Goal: Feedback & Contribution: Submit feedback/report problem

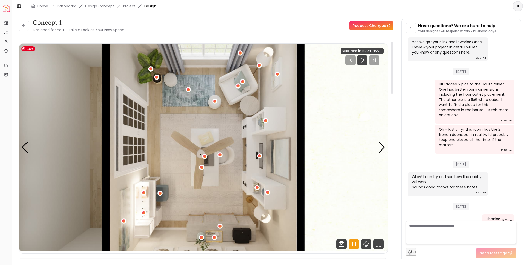
scroll to position [77, 0]
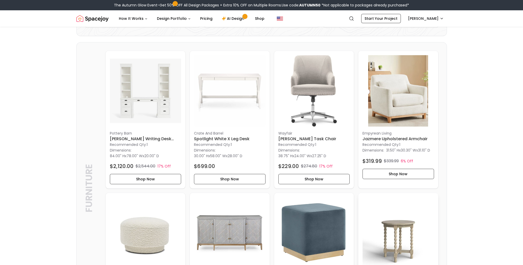
scroll to position [103, 0]
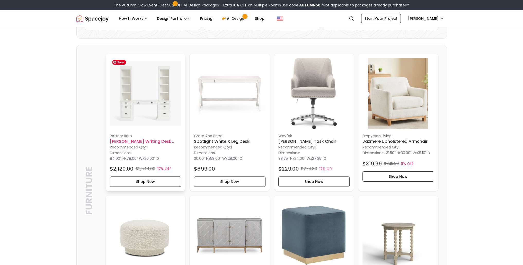
click at [162, 94] on img at bounding box center [146, 94] width 72 height 72
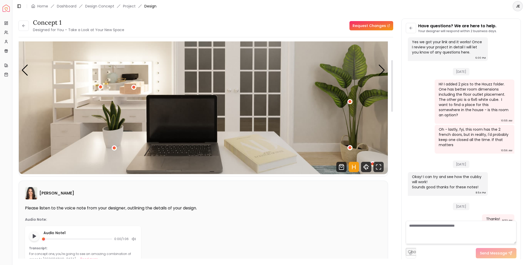
scroll to position [26, 0]
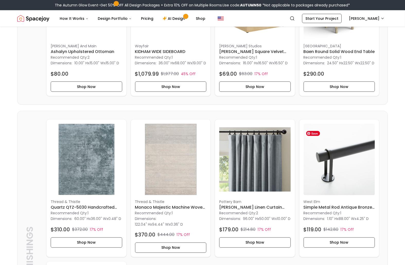
scroll to position [180, 0]
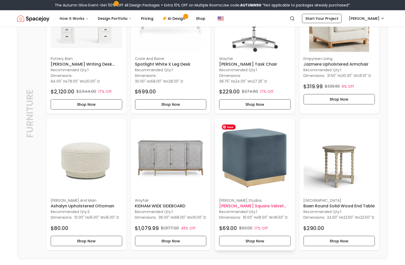
click at [248, 170] on img at bounding box center [255, 158] width 72 height 72
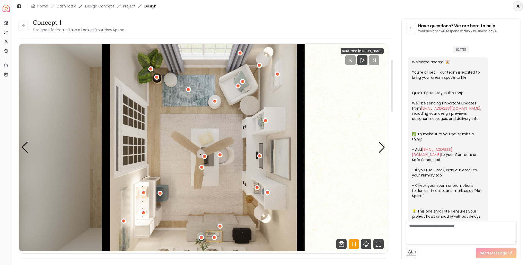
scroll to position [712, 0]
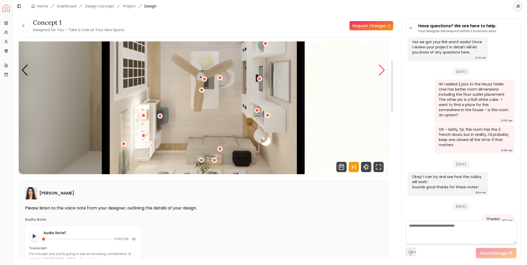
click at [383, 74] on div "Next slide" at bounding box center [381, 70] width 7 height 11
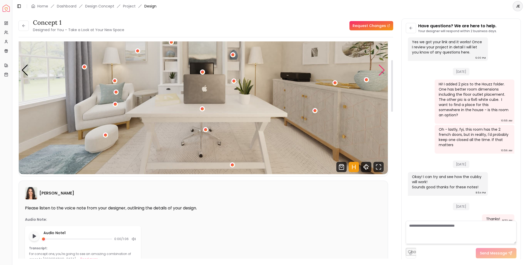
click at [383, 74] on div "Next slide" at bounding box center [381, 70] width 7 height 11
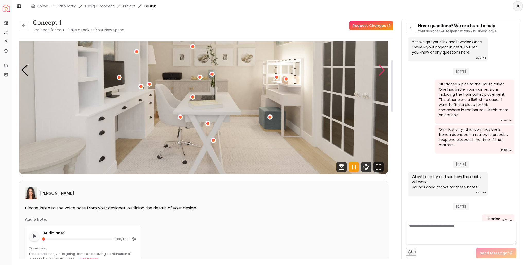
click at [383, 74] on div "Next slide" at bounding box center [381, 70] width 7 height 11
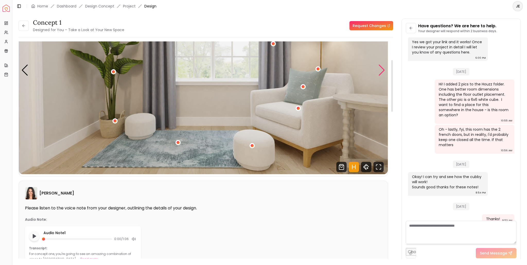
click at [383, 74] on div "Next slide" at bounding box center [381, 70] width 7 height 11
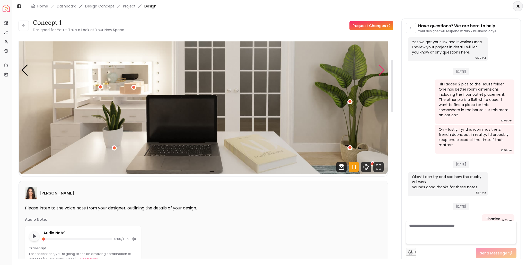
click at [383, 74] on div "Next slide" at bounding box center [381, 70] width 7 height 11
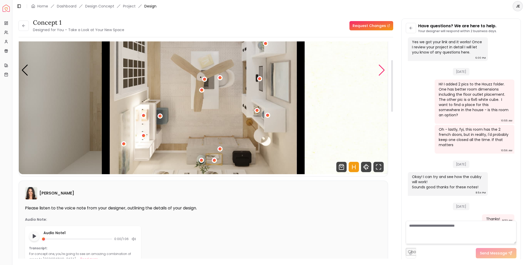
click at [383, 74] on div "Next slide" at bounding box center [381, 70] width 7 height 11
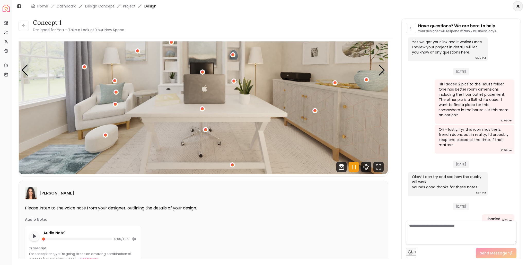
scroll to position [77, 0]
click at [382, 68] on div "Next slide" at bounding box center [381, 70] width 7 height 11
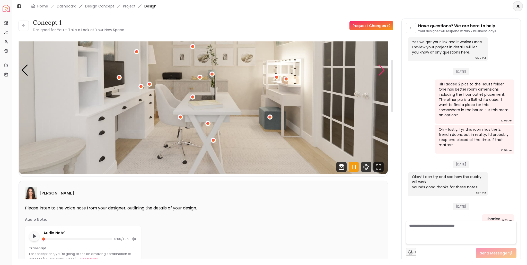
click at [382, 68] on div "Next slide" at bounding box center [381, 70] width 7 height 11
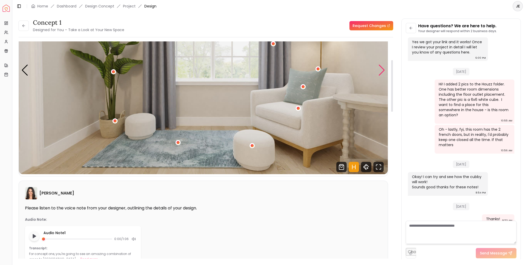
click at [382, 68] on div "Next slide" at bounding box center [381, 70] width 7 height 11
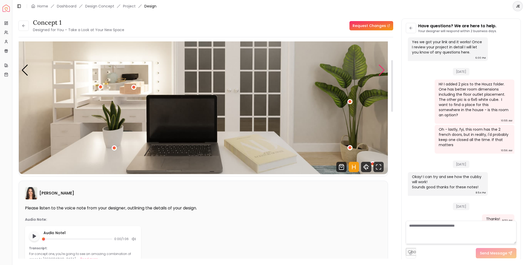
click at [382, 68] on div "Next slide" at bounding box center [381, 70] width 7 height 11
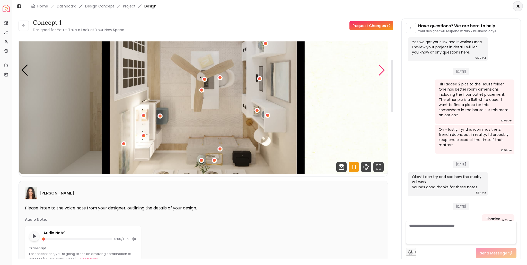
click at [382, 68] on div "Next slide" at bounding box center [381, 70] width 7 height 11
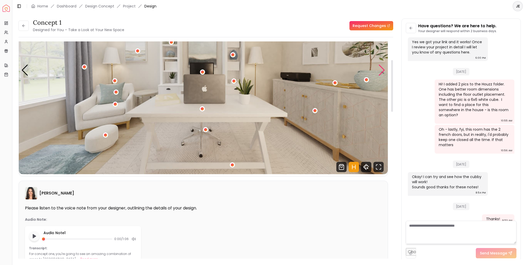
click at [382, 68] on div "Next slide" at bounding box center [381, 70] width 7 height 11
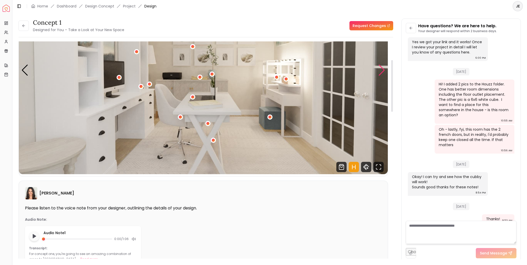
click at [382, 68] on div "Next slide" at bounding box center [381, 70] width 7 height 11
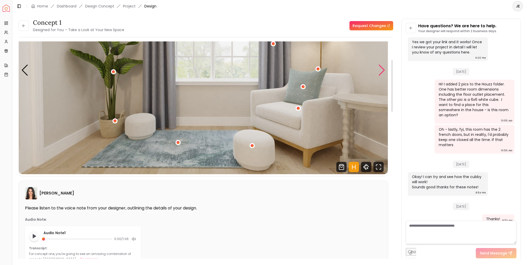
click at [382, 68] on div "Next slide" at bounding box center [381, 70] width 7 height 11
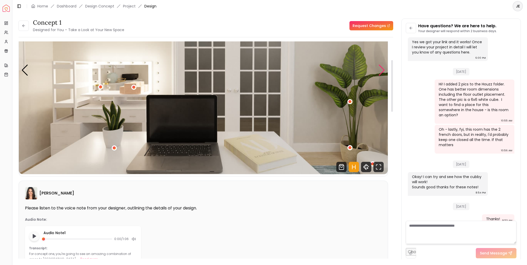
click at [382, 68] on div "Next slide" at bounding box center [381, 70] width 7 height 11
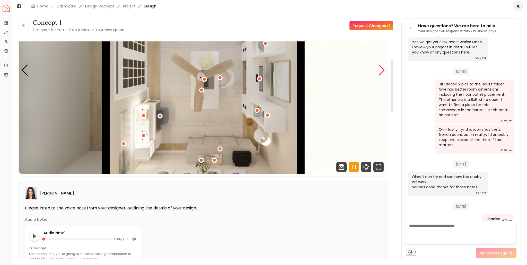
click at [382, 68] on div "Next slide" at bounding box center [381, 70] width 7 height 11
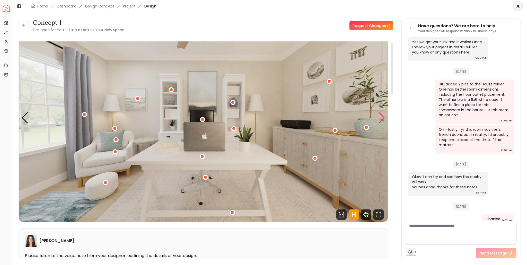
scroll to position [0, 0]
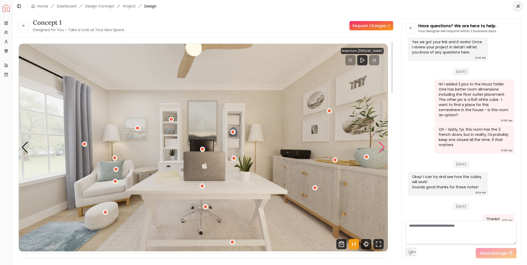
click at [383, 147] on div "Next slide" at bounding box center [381, 147] width 7 height 11
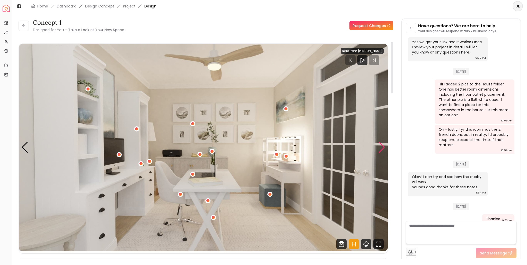
click at [383, 147] on div "Next slide" at bounding box center [381, 147] width 7 height 11
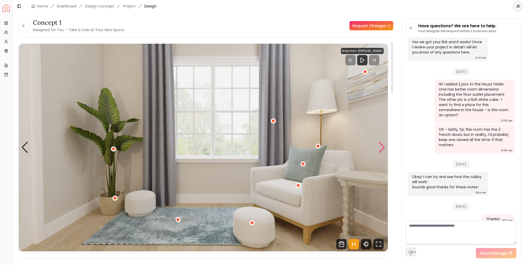
click at [383, 147] on div "Next slide" at bounding box center [381, 147] width 7 height 11
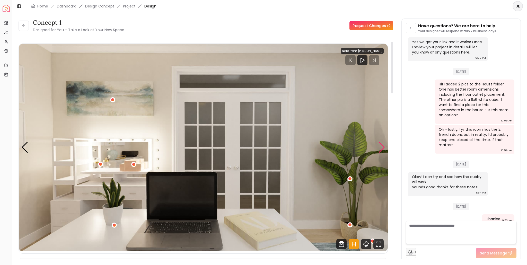
click at [385, 147] on div "Next slide" at bounding box center [381, 147] width 7 height 11
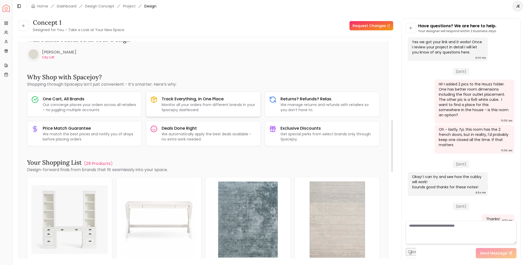
scroll to position [412, 0]
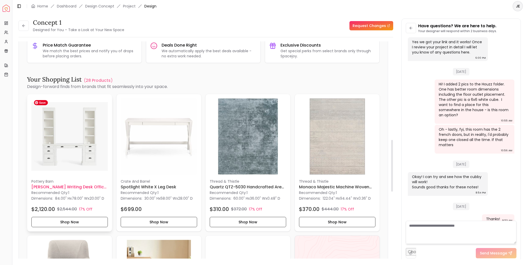
click at [68, 155] on img at bounding box center [69, 136] width 76 height 76
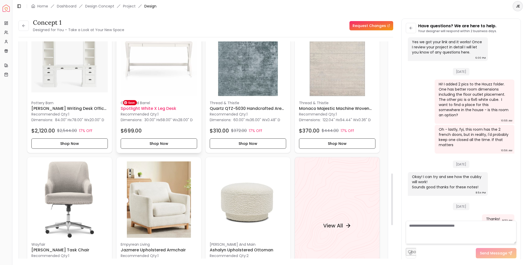
scroll to position [566, 0]
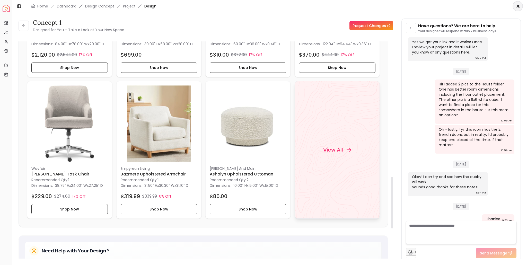
click at [342, 143] on div "View All" at bounding box center [337, 149] width 40 height 15
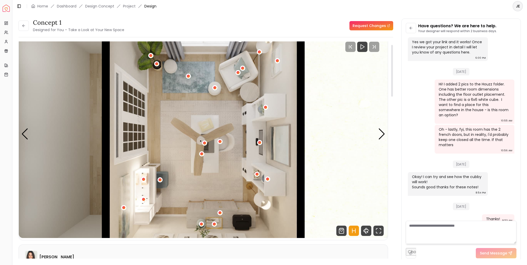
scroll to position [0, 0]
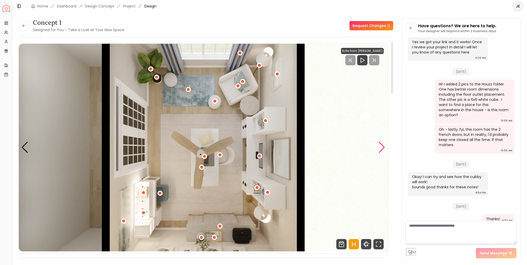
click at [381, 149] on div "Next slide" at bounding box center [381, 147] width 7 height 11
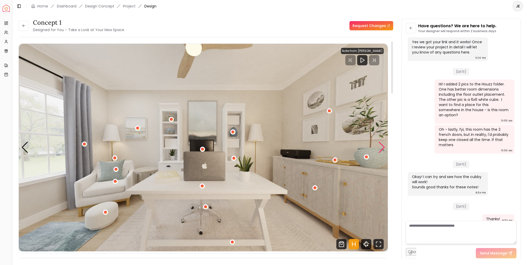
click at [381, 149] on div "Next slide" at bounding box center [381, 147] width 7 height 11
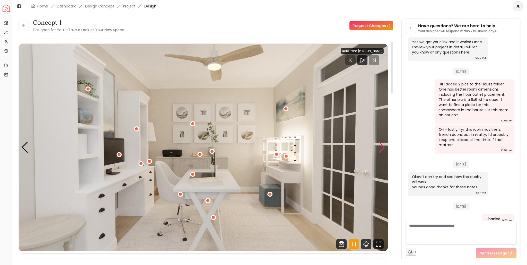
click at [381, 149] on div "Next slide" at bounding box center [381, 147] width 7 height 11
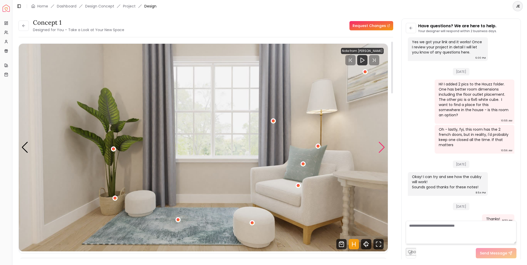
click at [381, 149] on div "Next slide" at bounding box center [381, 147] width 7 height 11
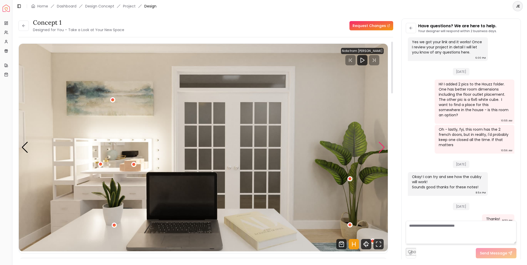
click at [381, 149] on div "Next slide" at bounding box center [381, 147] width 7 height 11
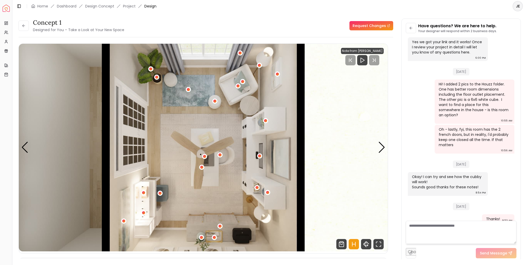
click at [362, 24] on link "Request Changes" at bounding box center [371, 25] width 44 height 9
click at [383, 145] on div "Next slide" at bounding box center [381, 147] width 7 height 11
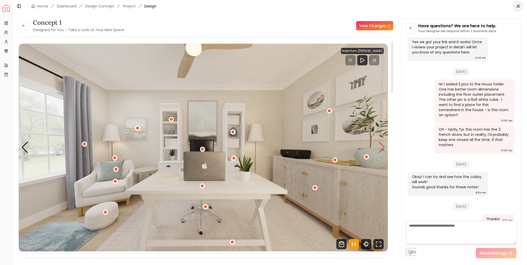
click at [383, 145] on div "Next slide" at bounding box center [381, 147] width 7 height 11
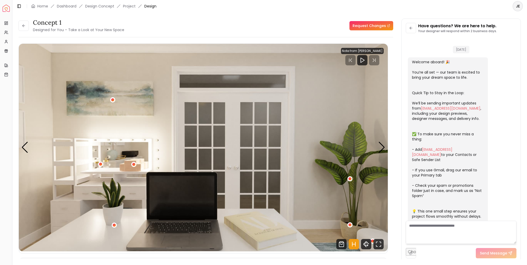
scroll to position [712, 0]
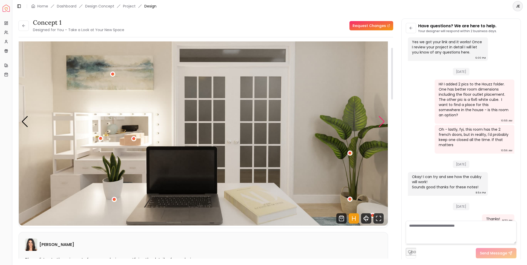
click at [383, 118] on div "Next slide" at bounding box center [381, 121] width 7 height 11
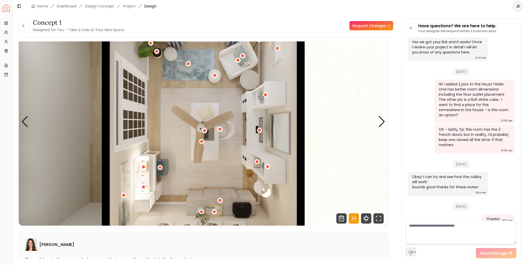
click at [373, 26] on link "Request Changes" at bounding box center [371, 25] width 44 height 9
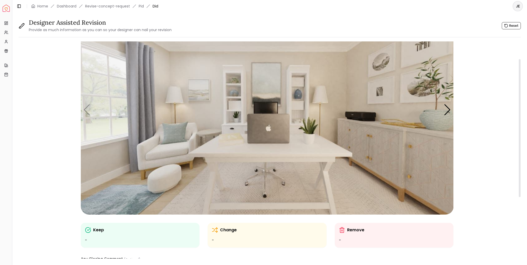
scroll to position [28, 0]
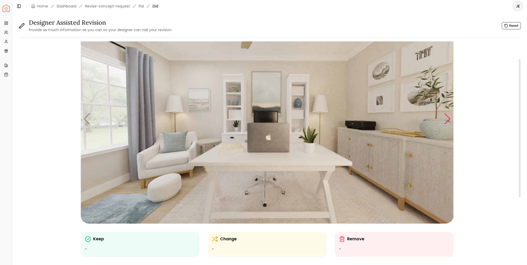
click at [449, 120] on div "Next slide" at bounding box center [447, 118] width 7 height 11
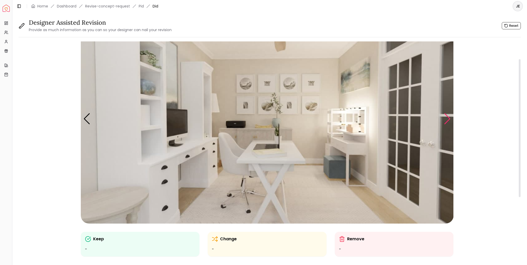
click at [449, 120] on div "Next slide" at bounding box center [447, 118] width 7 height 11
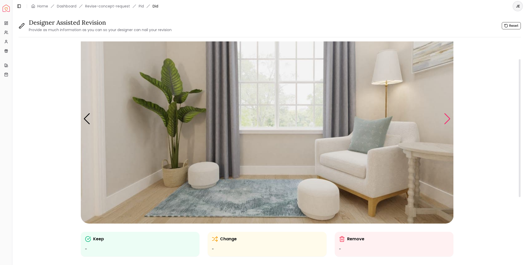
click at [449, 120] on div "Next slide" at bounding box center [447, 118] width 7 height 11
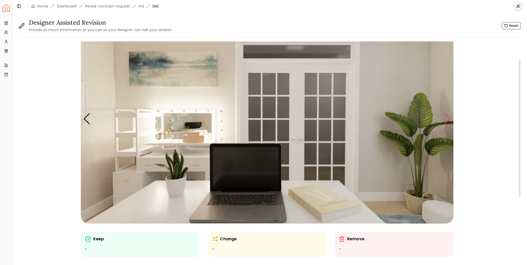
click at [449, 120] on div "Next slide" at bounding box center [447, 118] width 7 height 11
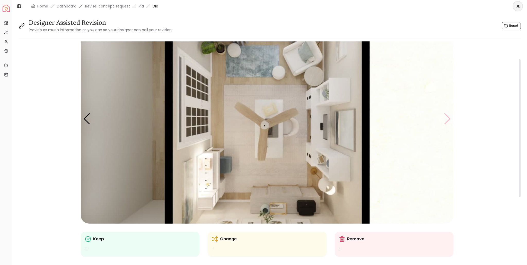
click at [449, 120] on img "5 / 5" at bounding box center [267, 119] width 373 height 210
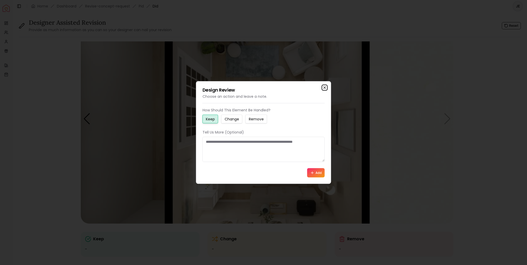
click at [324, 87] on icon "button" at bounding box center [325, 88] width 2 height 2
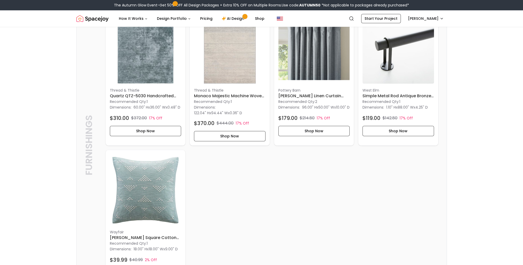
scroll to position [412, 0]
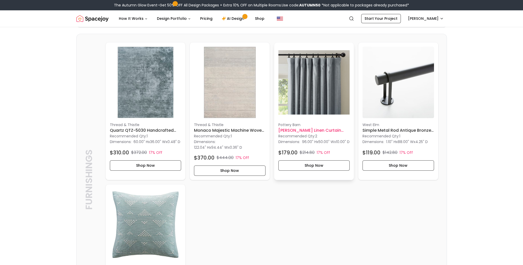
click at [317, 134] on h6 "[PERSON_NAME] Linen Curtain Mineral Blue 96"" at bounding box center [314, 130] width 72 height 6
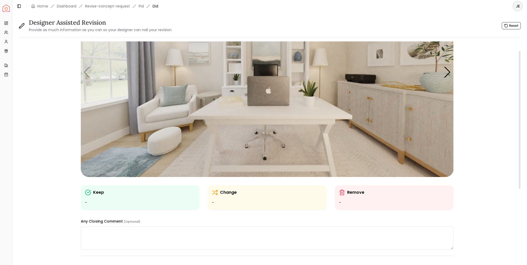
scroll to position [79, 0]
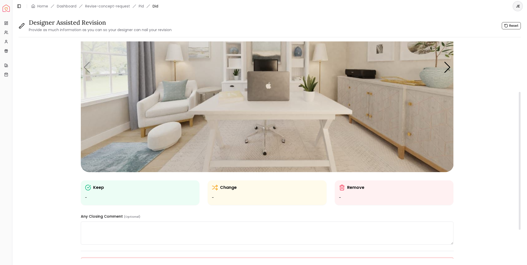
click at [222, 188] on p "Change" at bounding box center [228, 188] width 17 height 6
click at [218, 196] on ul "-" at bounding box center [267, 198] width 111 height 6
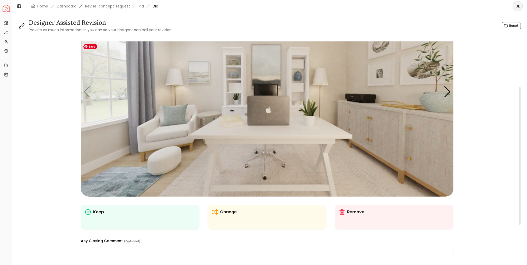
scroll to position [51, 0]
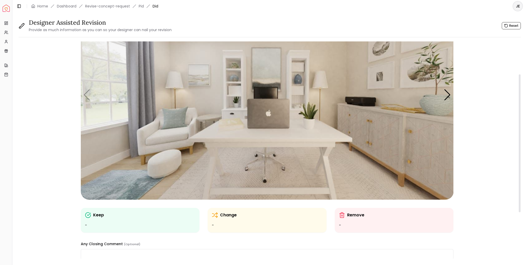
click at [194, 187] on img "1 / 5" at bounding box center [267, 95] width 373 height 210
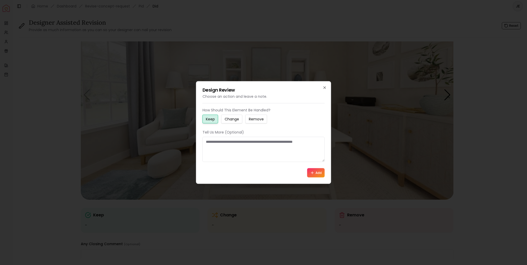
click at [236, 120] on small "Change" at bounding box center [232, 119] width 14 height 5
click at [208, 141] on textarea at bounding box center [264, 149] width 122 height 25
type textarea "*"
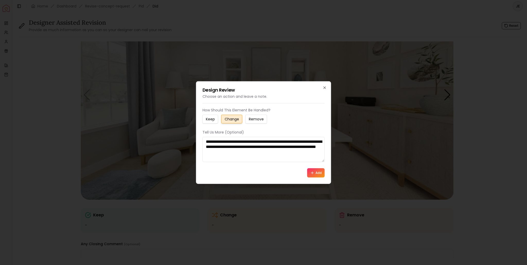
drag, startPoint x: 205, startPoint y: 141, endPoint x: 306, endPoint y: 154, distance: 102.2
click at [306, 154] on textarea "**********" at bounding box center [264, 149] width 122 height 25
type textarea "**********"
click at [319, 172] on button "Add" at bounding box center [315, 172] width 17 height 9
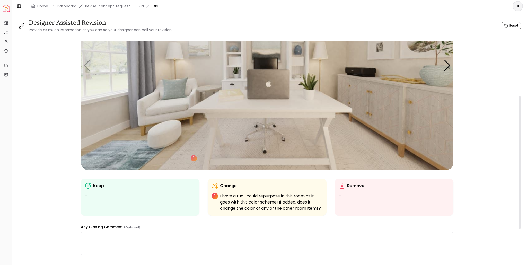
scroll to position [103, 0]
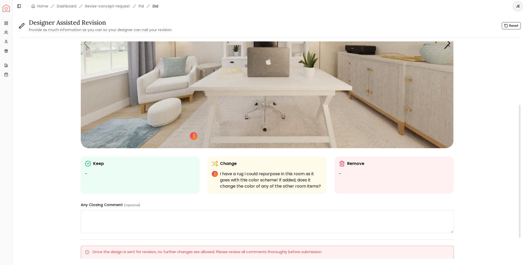
click at [195, 135] on div "1" at bounding box center [194, 136] width 8 height 8
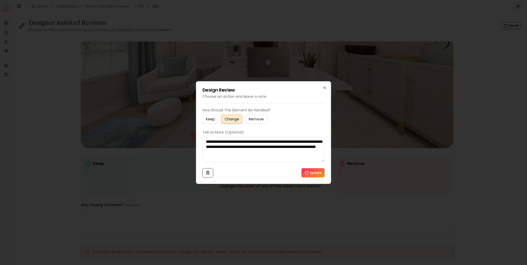
click at [283, 151] on textarea "**********" at bounding box center [264, 149] width 122 height 25
drag, startPoint x: 205, startPoint y: 140, endPoint x: 249, endPoint y: 160, distance: 48.6
click at [249, 160] on textarea "**********" at bounding box center [264, 149] width 122 height 25
type textarea "**********"
click at [316, 174] on button "Update" at bounding box center [313, 172] width 23 height 9
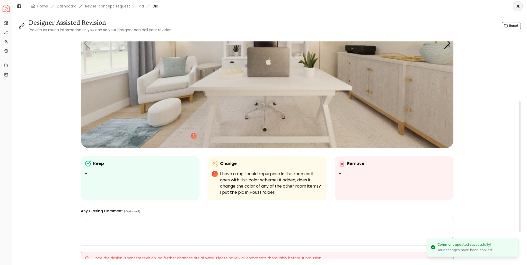
scroll to position [26, 0]
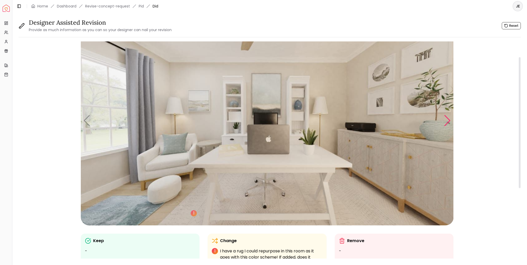
click at [448, 120] on div "Next slide" at bounding box center [447, 120] width 7 height 11
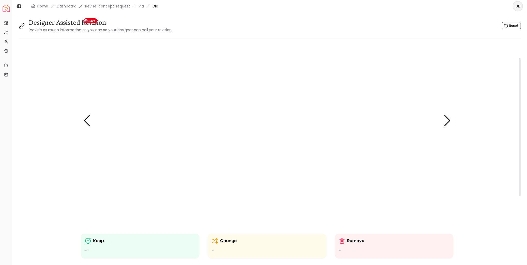
click at [360, 81] on img "2 / 5" at bounding box center [267, 121] width 373 height 210
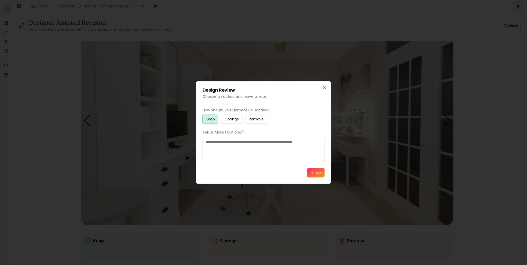
click at [233, 122] on button "Change" at bounding box center [231, 119] width 21 height 9
paste textarea "**********"
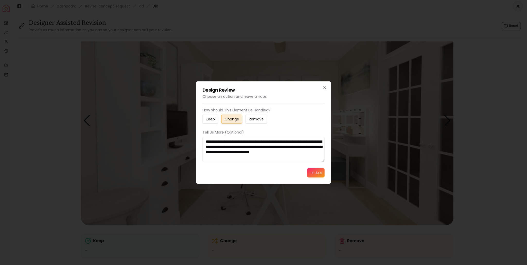
click at [230, 141] on textarea "**********" at bounding box center [264, 149] width 122 height 25
click at [255, 157] on textarea "**********" at bounding box center [264, 149] width 122 height 25
type textarea "**********"
click at [317, 172] on button "Add" at bounding box center [315, 172] width 17 height 9
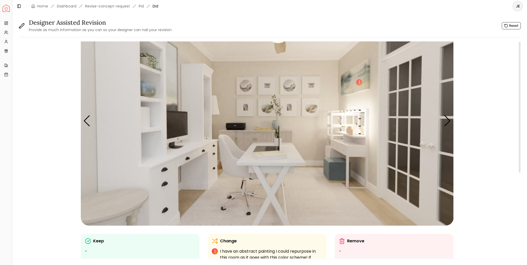
scroll to position [0, 0]
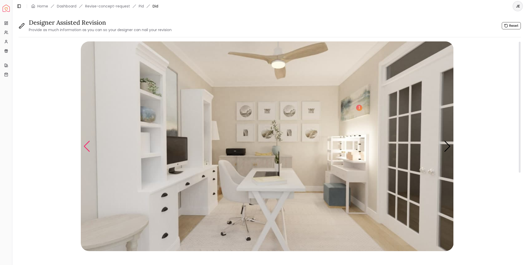
click at [87, 146] on div "Previous slide" at bounding box center [86, 146] width 7 height 11
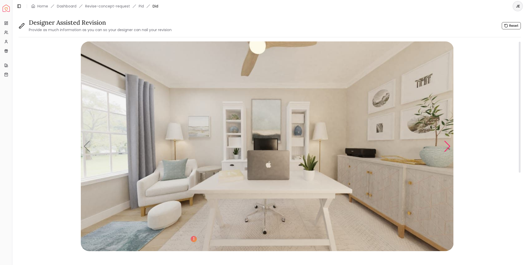
click at [448, 147] on div "Next slide" at bounding box center [447, 146] width 7 height 11
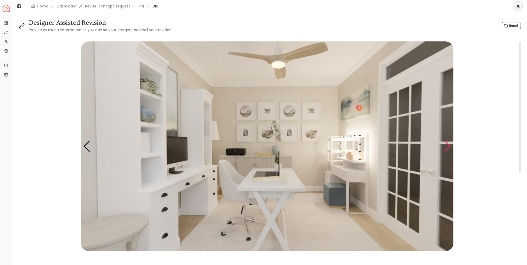
click at [448, 147] on div "Next slide" at bounding box center [447, 146] width 7 height 11
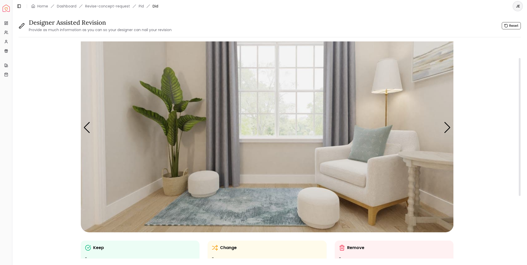
scroll to position [26, 0]
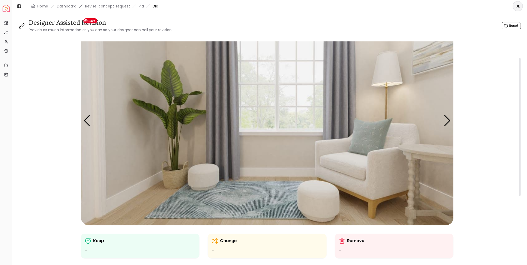
click at [176, 130] on img "3 / 5" at bounding box center [267, 121] width 373 height 210
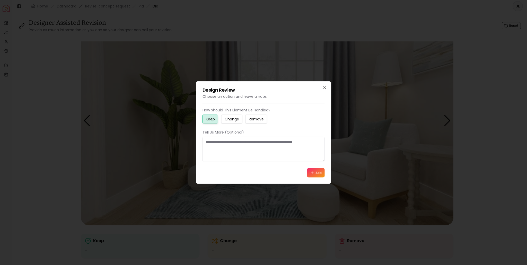
click at [218, 144] on textarea at bounding box center [264, 149] width 122 height 25
type textarea "****"
click at [313, 173] on icon at bounding box center [312, 173] width 4 height 4
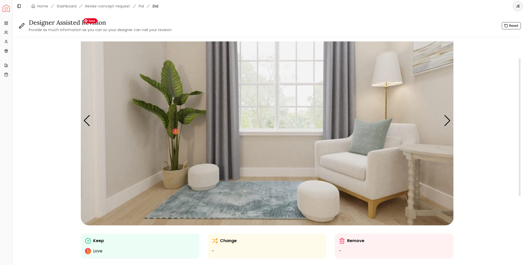
click at [368, 168] on img "3 / 5" at bounding box center [267, 121] width 373 height 210
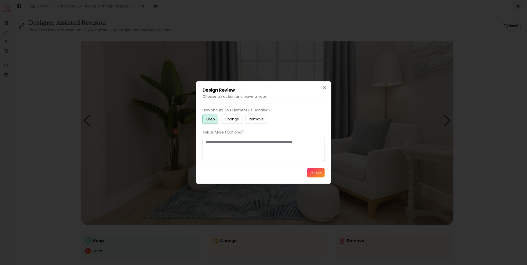
click at [230, 121] on small "Change" at bounding box center [232, 119] width 14 height 5
click at [209, 142] on textarea at bounding box center [264, 149] width 122 height 25
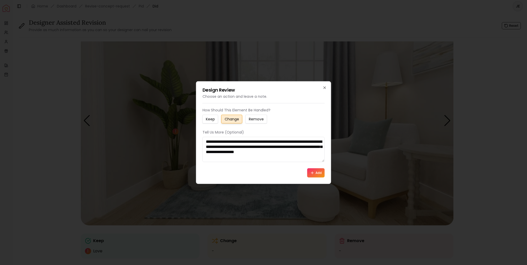
type textarea "**********"
click at [315, 175] on button "Add" at bounding box center [315, 172] width 17 height 9
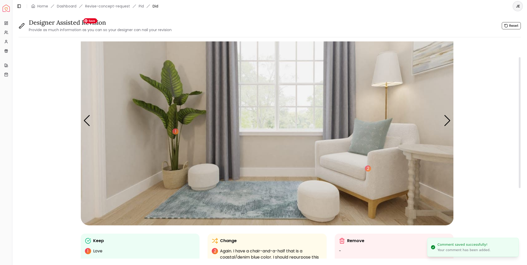
click at [198, 176] on img "3 / 5" at bounding box center [267, 121] width 373 height 210
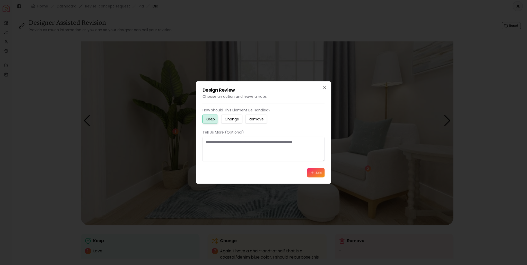
click at [255, 118] on small "Remove" at bounding box center [256, 119] width 15 height 5
click at [214, 142] on textarea at bounding box center [264, 149] width 122 height 25
type textarea "**********"
click at [312, 173] on icon at bounding box center [312, 173] width 0 height 2
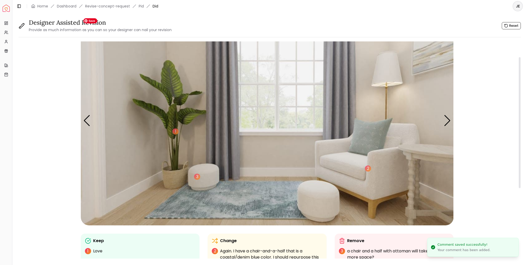
click at [324, 201] on img "3 / 5" at bounding box center [267, 121] width 373 height 210
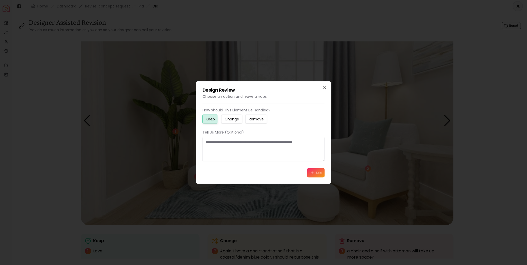
click at [232, 121] on small "Change" at bounding box center [232, 119] width 14 height 5
click at [209, 141] on textarea at bounding box center [264, 149] width 122 height 25
type textarea "**********"
click at [312, 174] on icon at bounding box center [312, 173] width 4 height 4
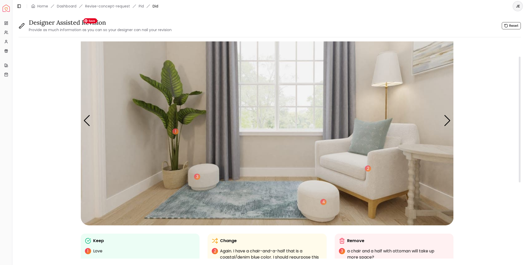
click at [426, 154] on img "3 / 5" at bounding box center [267, 121] width 373 height 210
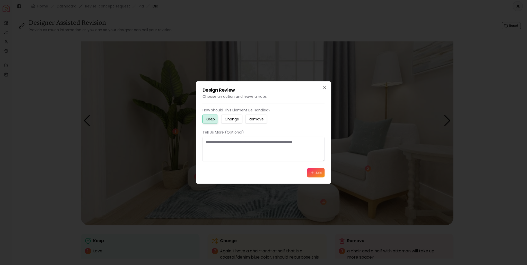
click at [256, 121] on small "Remove" at bounding box center [256, 119] width 15 height 5
click at [318, 174] on button "Add" at bounding box center [315, 172] width 17 height 9
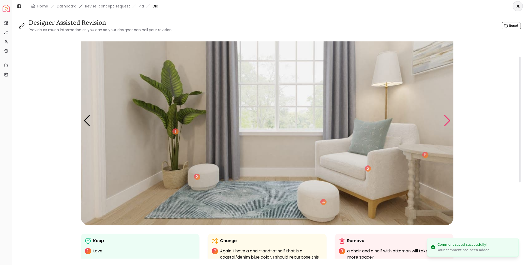
click at [449, 119] on div "Next slide" at bounding box center [447, 120] width 7 height 11
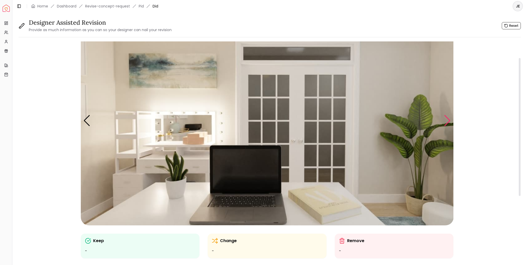
click at [449, 119] on div "Next slide" at bounding box center [447, 120] width 7 height 11
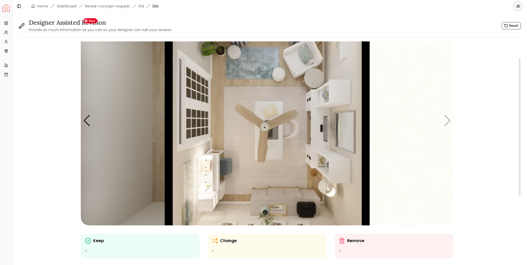
click at [291, 117] on img "5 / 5" at bounding box center [267, 121] width 373 height 210
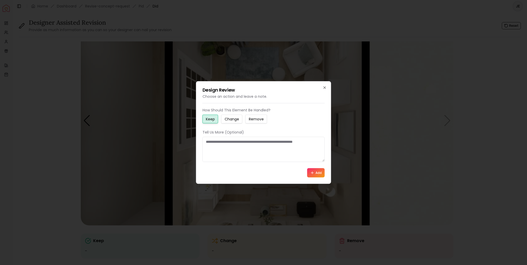
click at [221, 143] on textarea at bounding box center [264, 149] width 122 height 25
type textarea "****"
click at [320, 174] on button "Add" at bounding box center [315, 172] width 17 height 9
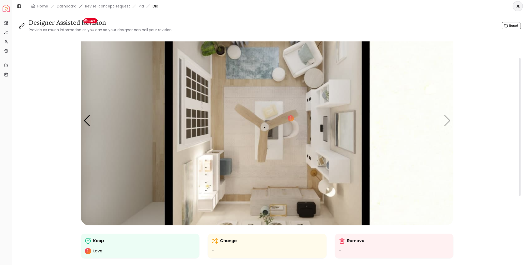
click at [337, 92] on img "5 / 5" at bounding box center [267, 121] width 373 height 210
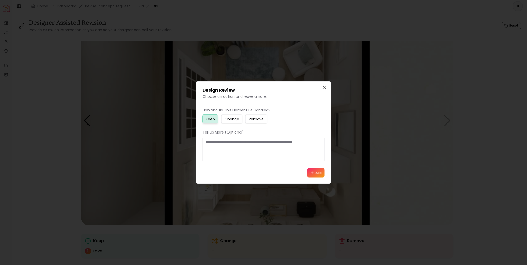
click at [212, 142] on textarea at bounding box center [264, 149] width 122 height 25
type textarea "**********"
click at [320, 172] on button "Add" at bounding box center [315, 172] width 17 height 9
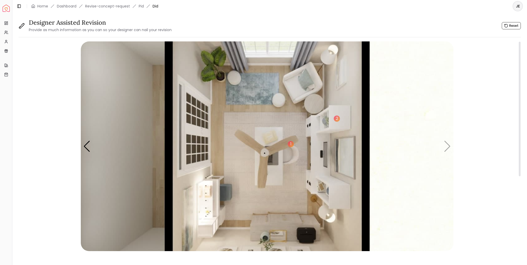
scroll to position [0, 0]
click at [448, 148] on img "5 / 5" at bounding box center [267, 146] width 373 height 210
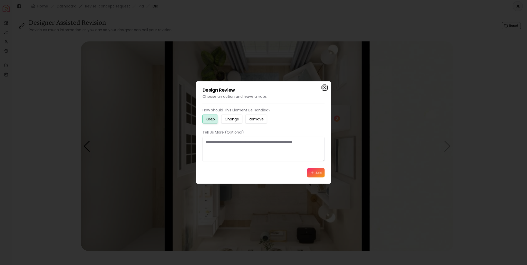
click at [324, 88] on icon "button" at bounding box center [325, 88] width 2 height 2
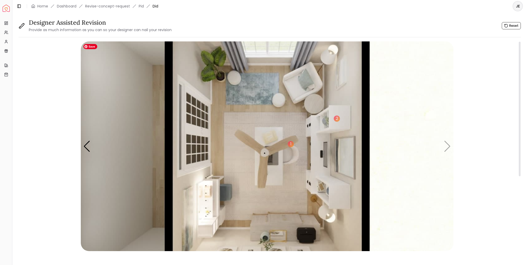
scroll to position [139, 0]
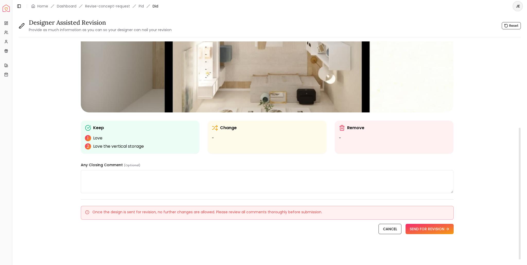
click at [110, 173] on textarea at bounding box center [267, 181] width 373 height 23
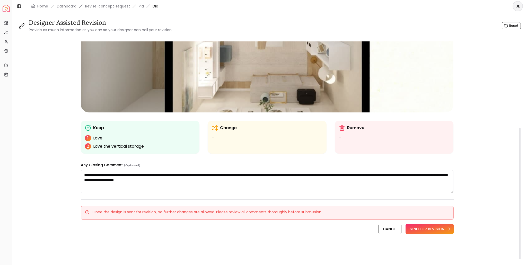
type textarea "**********"
click at [427, 229] on button "SEND FOR REVISION" at bounding box center [430, 229] width 48 height 10
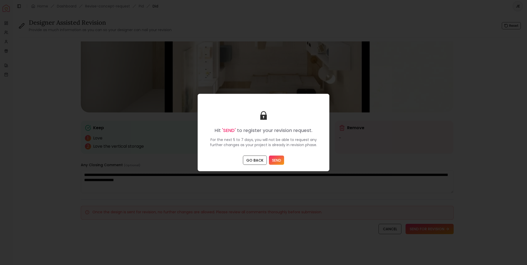
click at [276, 160] on button "SEND" at bounding box center [276, 160] width 15 height 9
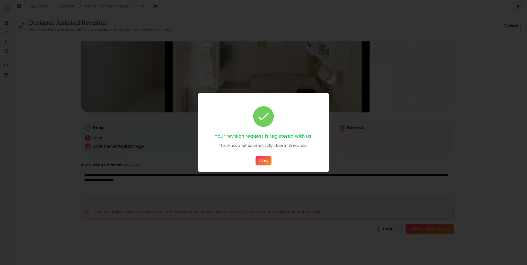
click at [264, 159] on button "Okay" at bounding box center [264, 160] width 16 height 9
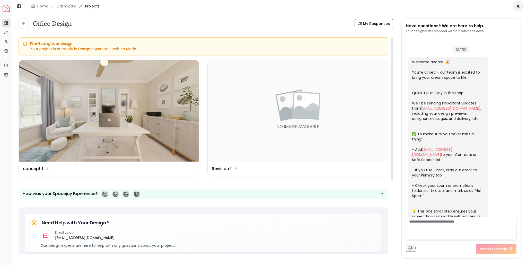
scroll to position [716, 0]
